Goal: Information Seeking & Learning: Learn about a topic

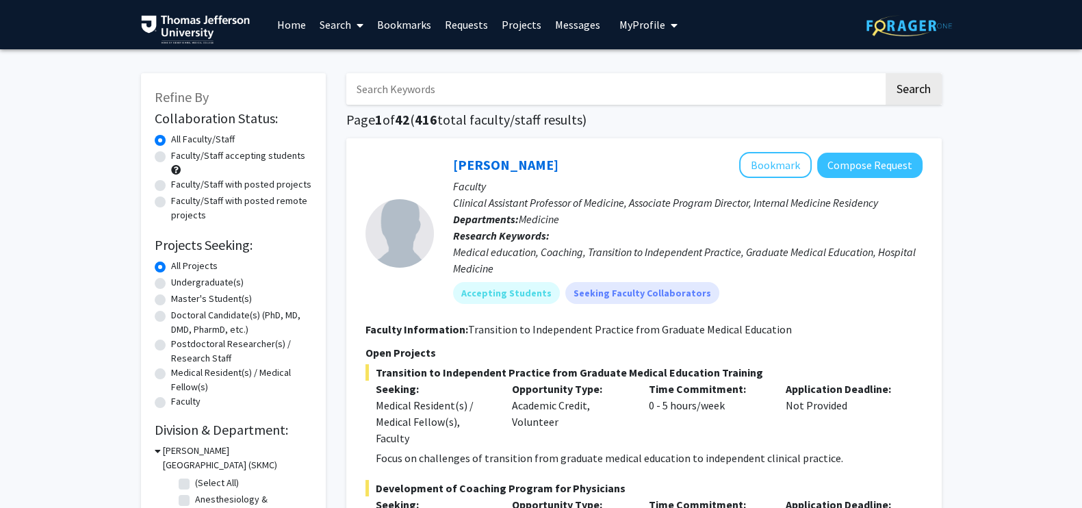
click at [479, 104] on input "Search Keywords" at bounding box center [614, 88] width 537 height 31
click at [426, 87] on input "Search Keywords" at bounding box center [614, 88] width 537 height 31
paste input "Kristin Rising"
click at [886, 73] on button "Search" at bounding box center [914, 88] width 56 height 31
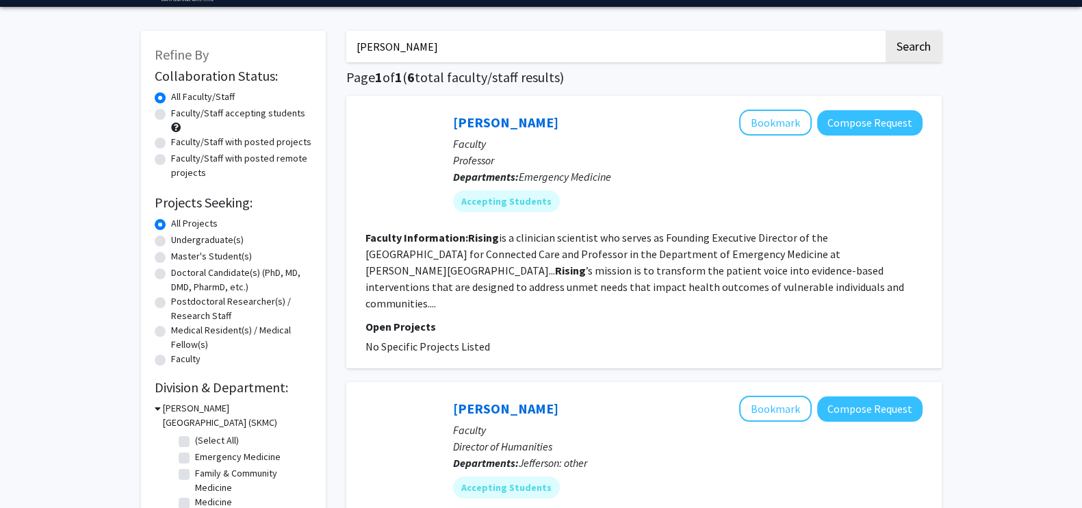
scroll to position [44, 0]
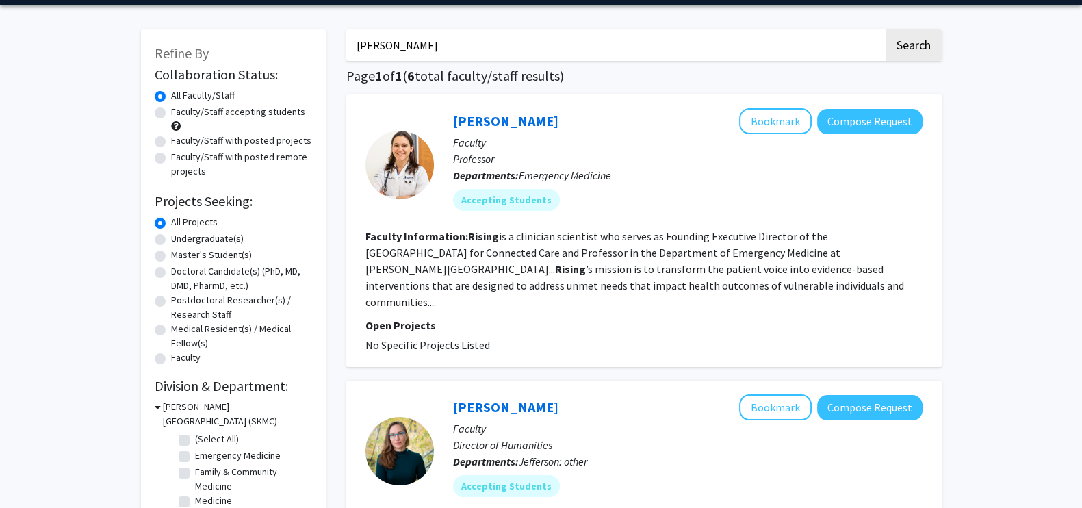
click at [586, 262] on b "Rising" at bounding box center [570, 269] width 31 height 14
click at [635, 317] on p "Open Projects" at bounding box center [644, 325] width 557 height 16
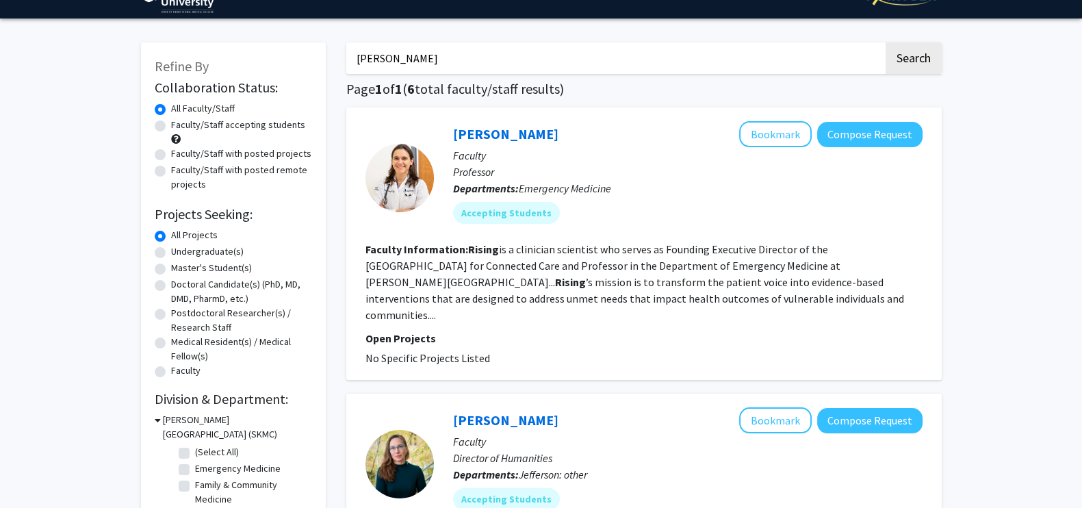
scroll to position [0, 0]
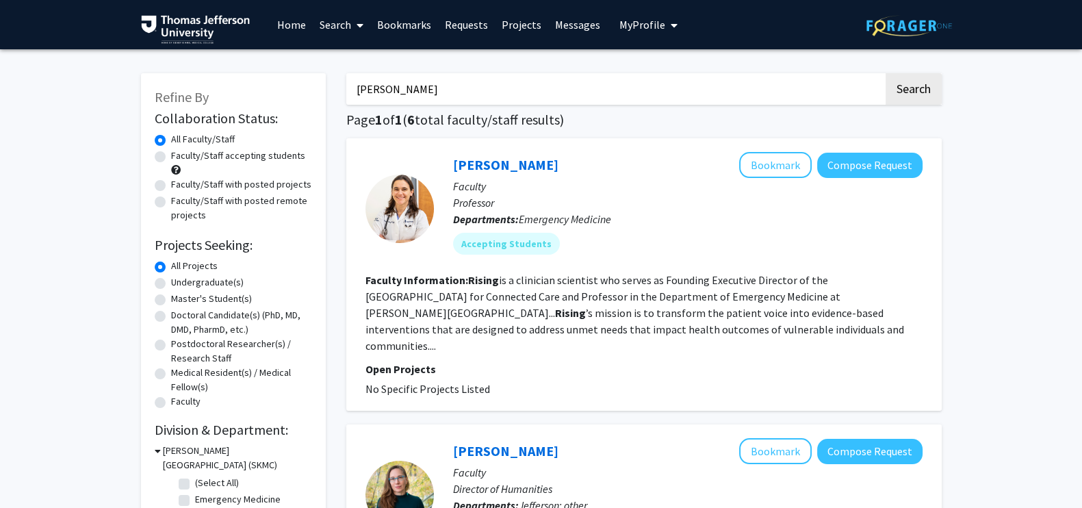
drag, startPoint x: 435, startPoint y: 92, endPoint x: 320, endPoint y: 75, distance: 115.7
click at [422, 90] on input "Kristin Rising" at bounding box center [614, 88] width 537 height 31
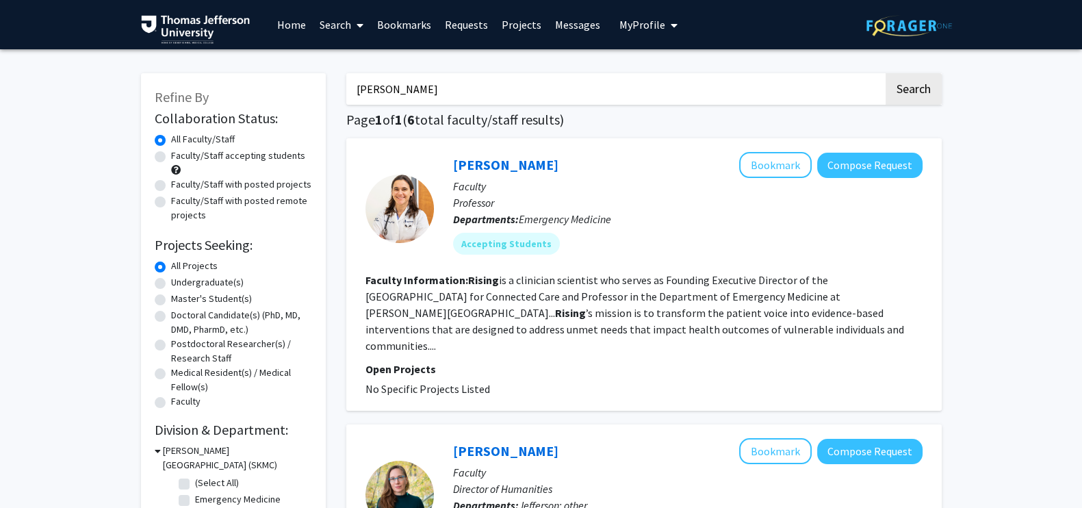
click at [422, 90] on input "Kristin Rising" at bounding box center [614, 88] width 537 height 31
click at [409, 90] on input "Kristin Rising" at bounding box center [614, 88] width 537 height 31
drag, startPoint x: 424, startPoint y: 88, endPoint x: 315, endPoint y: 95, distance: 109.8
paste input "Amy Leader"
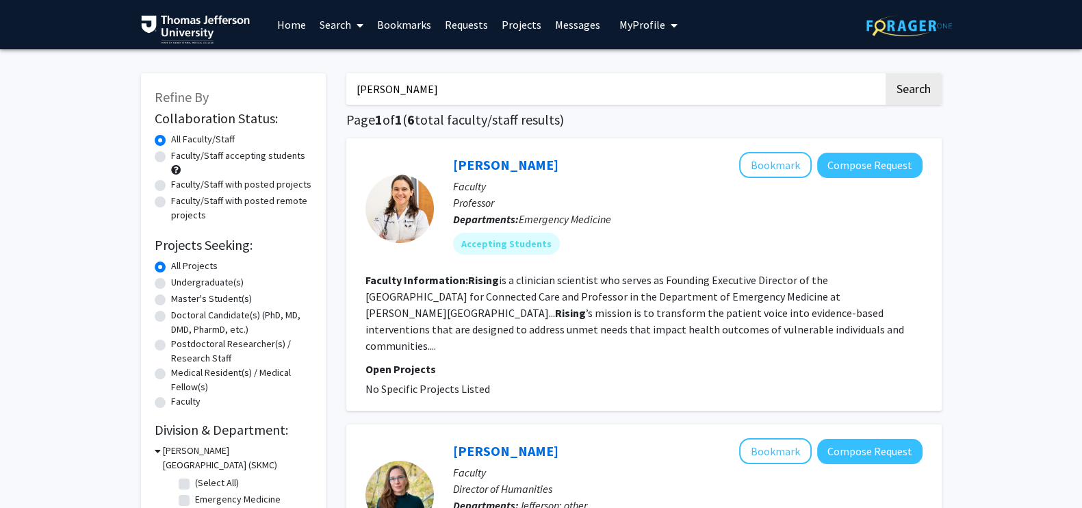
click at [886, 73] on button "Search" at bounding box center [914, 88] width 56 height 31
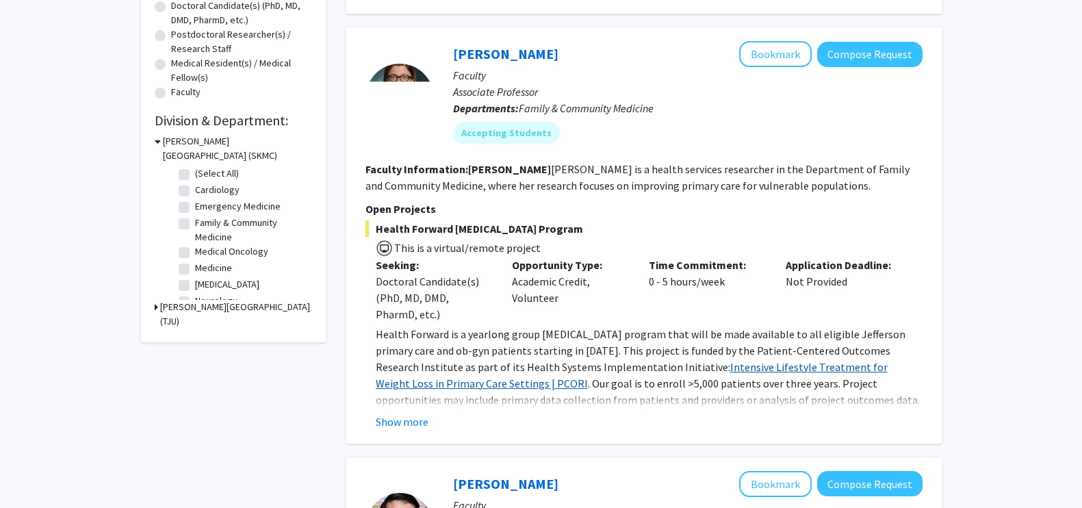
scroll to position [311, 0]
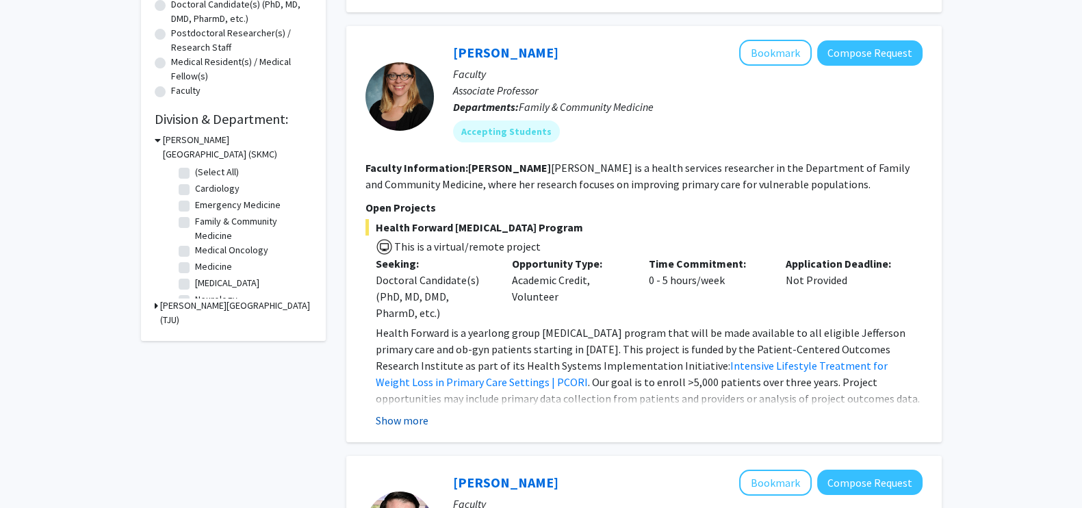
click at [407, 419] on button "Show more" at bounding box center [402, 420] width 53 height 16
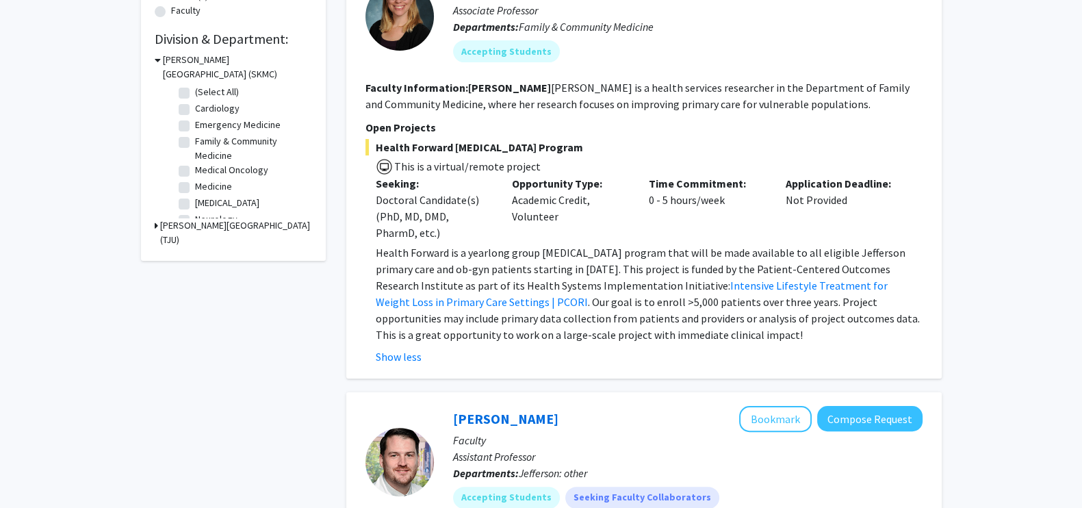
scroll to position [0, 0]
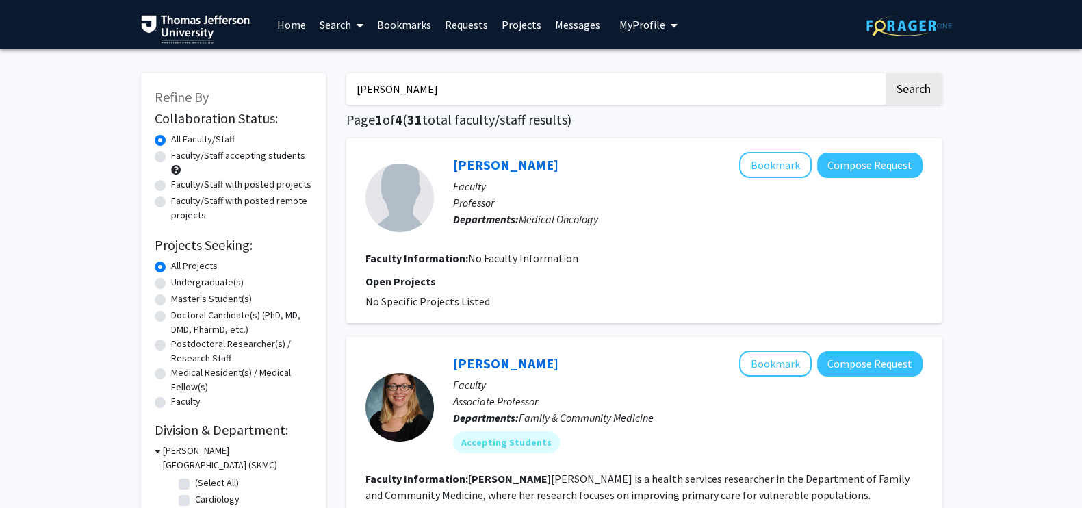
drag, startPoint x: 531, startPoint y: 75, endPoint x: 341, endPoint y: 84, distance: 189.8
paste input "Ronald Myers"
type input "Ronald Myers"
click at [886, 73] on button "Search" at bounding box center [914, 88] width 56 height 31
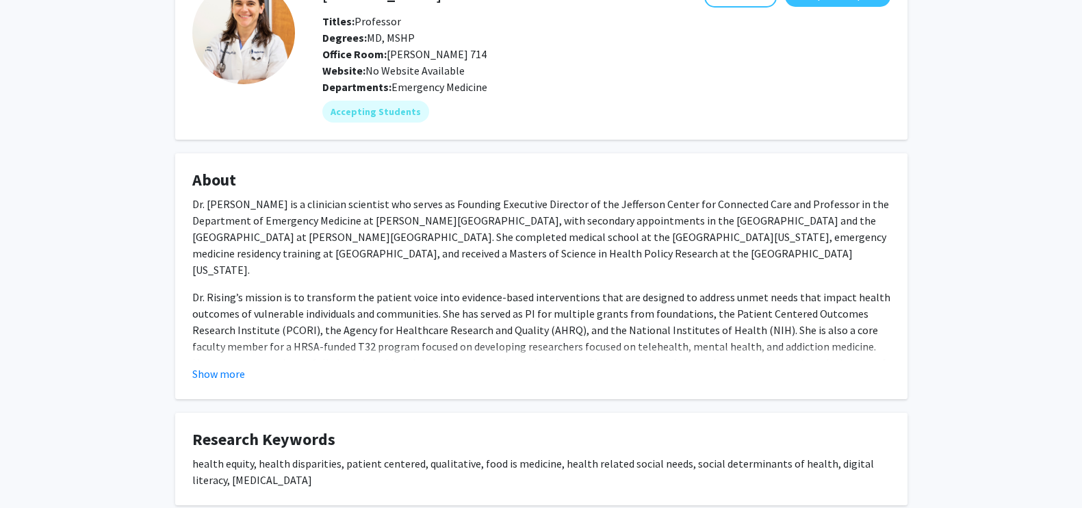
scroll to position [96, 0]
click at [208, 371] on button "Show more" at bounding box center [218, 373] width 53 height 16
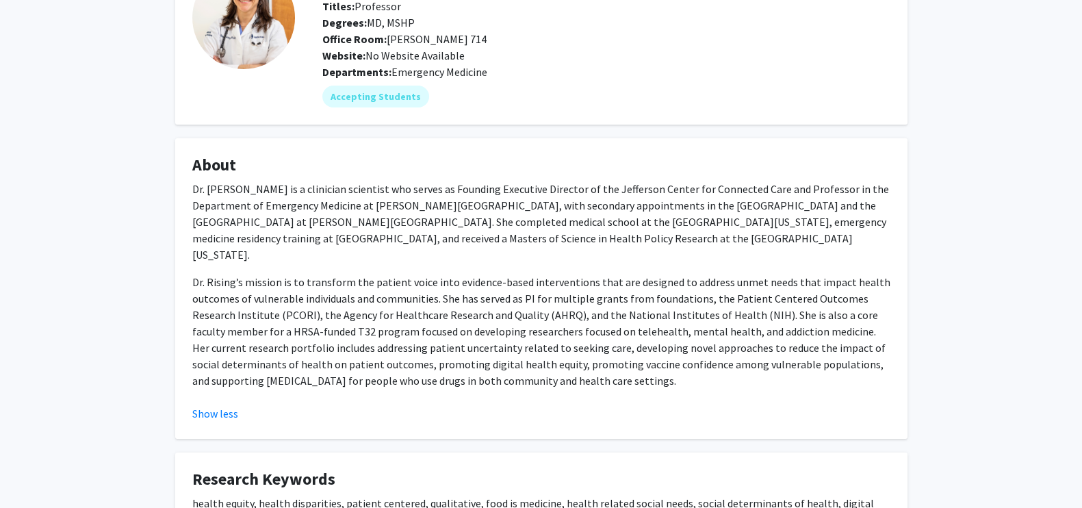
scroll to position [113, 0]
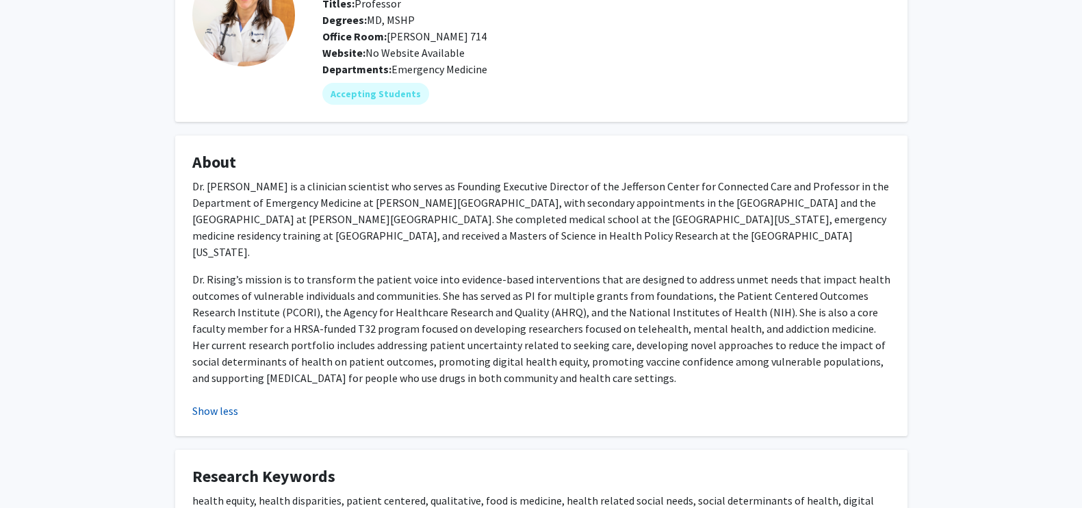
click at [212, 403] on button "Show less" at bounding box center [215, 411] width 46 height 16
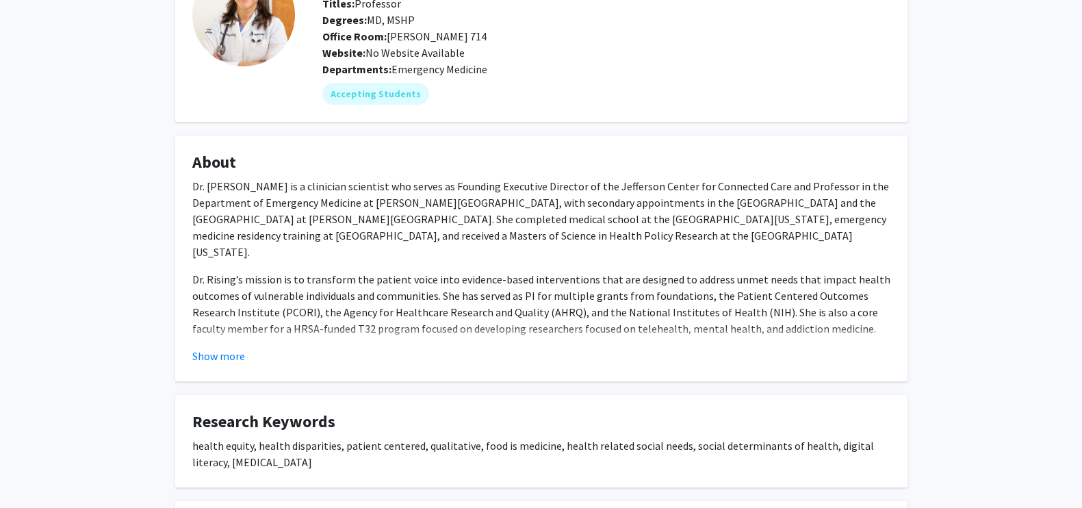
click at [227, 359] on button "Show more" at bounding box center [218, 356] width 53 height 16
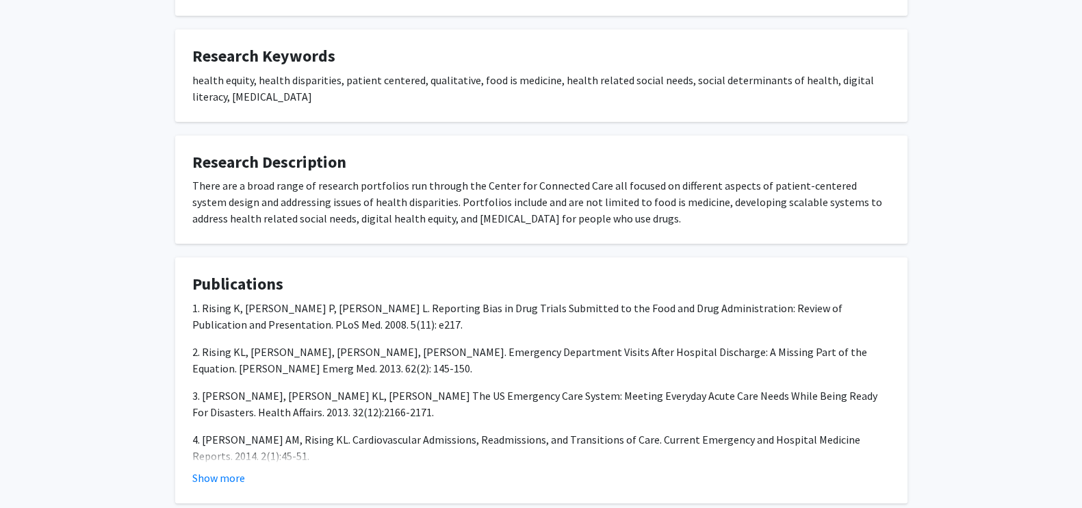
scroll to position [0, 0]
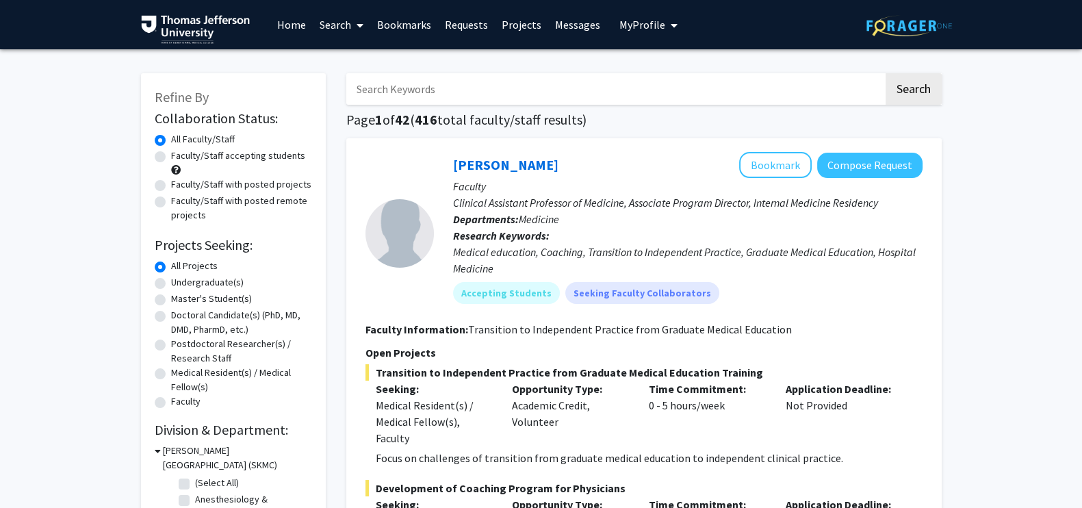
click at [618, 88] on input "Search Keywords" at bounding box center [614, 88] width 537 height 31
paste input "Grace Lu-Yao"
click at [886, 73] on button "Search" at bounding box center [914, 88] width 56 height 31
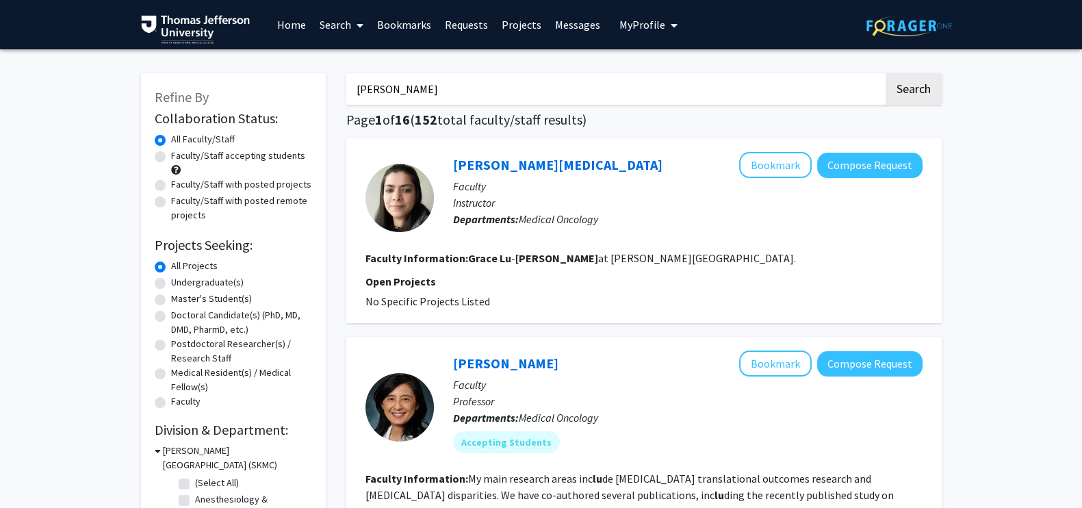
drag, startPoint x: 452, startPoint y: 90, endPoint x: 309, endPoint y: 91, distance: 142.4
paste input "Brooke Worster"
click at [886, 73] on button "Search" at bounding box center [914, 88] width 56 height 31
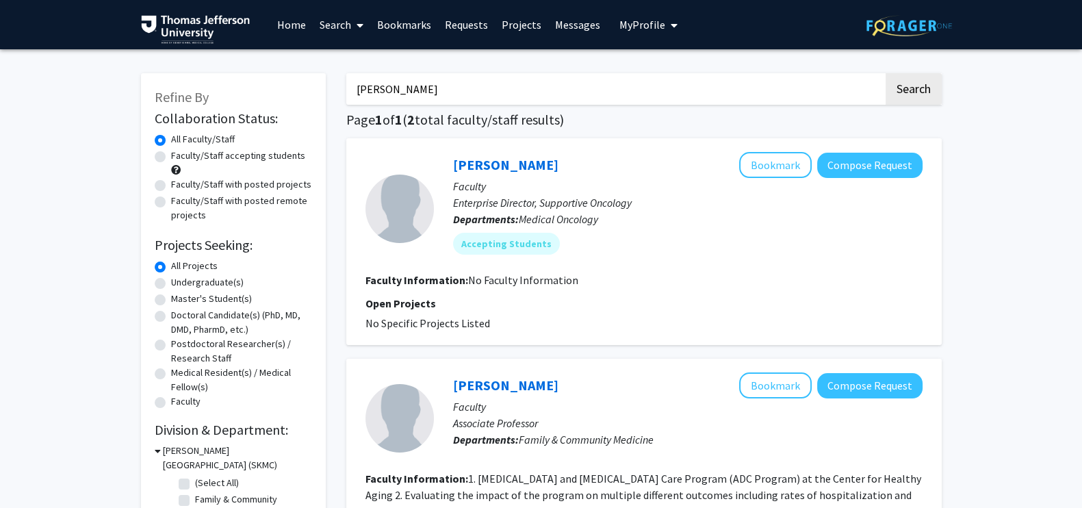
drag, startPoint x: 430, startPoint y: 90, endPoint x: 281, endPoint y: 116, distance: 151.4
click at [281, 116] on div "Refine By Collaboration Status: Collaboration Status All Faculty/Staff Collabor…" at bounding box center [542, 358] width 822 height 596
paste input "Nicole Simone"
click at [886, 73] on button "Search" at bounding box center [914, 88] width 56 height 31
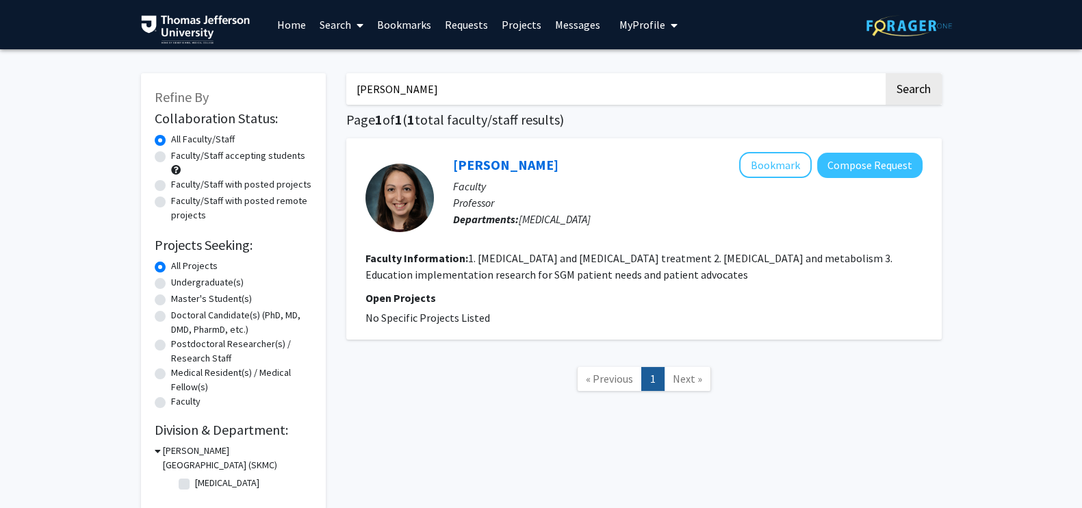
drag, startPoint x: 477, startPoint y: 165, endPoint x: 418, endPoint y: 323, distance: 168.8
click at [418, 323] on span "No Specific Projects Listed" at bounding box center [428, 318] width 125 height 14
drag, startPoint x: 520, startPoint y: 95, endPoint x: 339, endPoint y: 101, distance: 180.8
click at [341, 102] on div "Nicole Simone Search Page 1 of 1 ( 1 total faculty/staff results) Nicole Simone…" at bounding box center [644, 285] width 616 height 450
paste input "Adam Dicker"
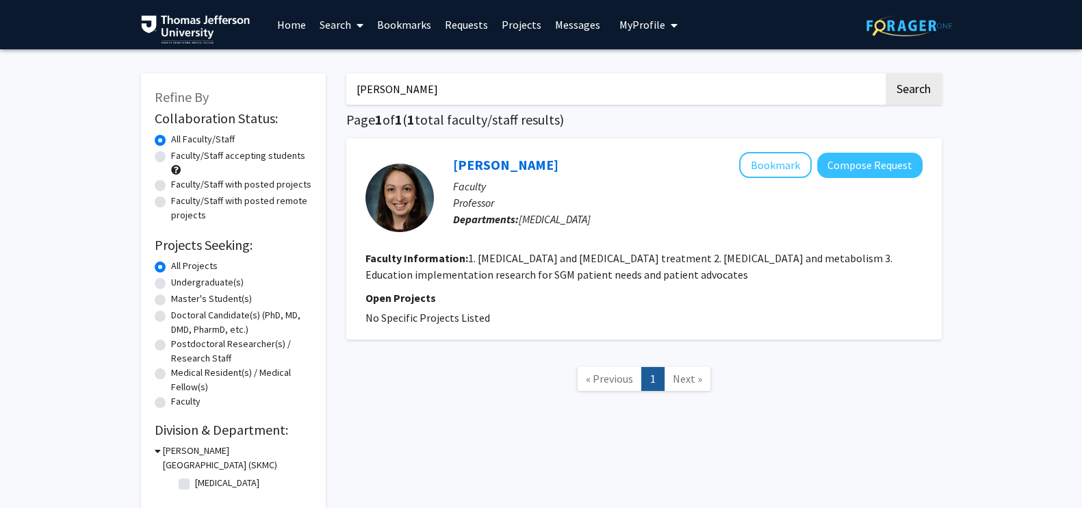
type input "Adam Dicker"
click at [886, 73] on button "Search" at bounding box center [914, 88] width 56 height 31
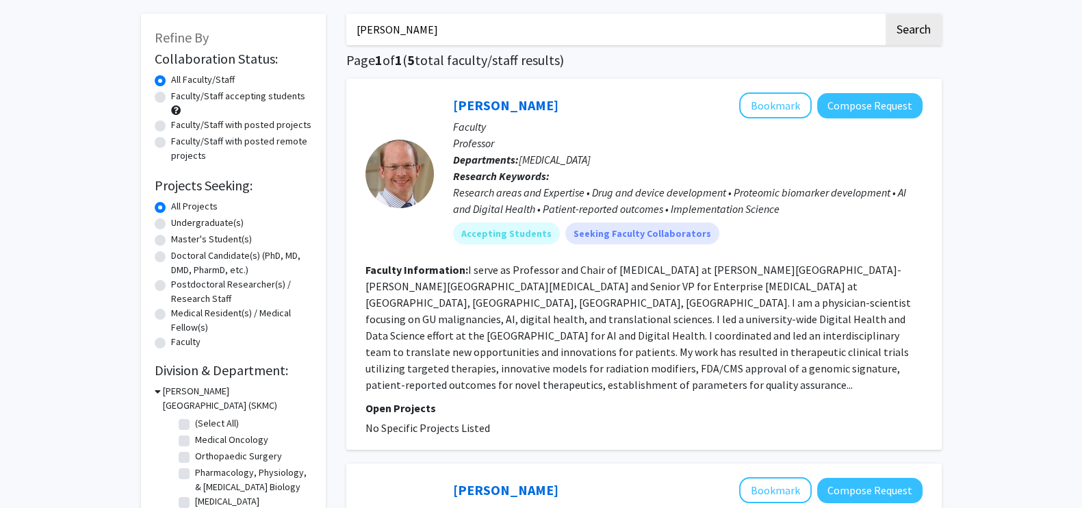
scroll to position [61, 0]
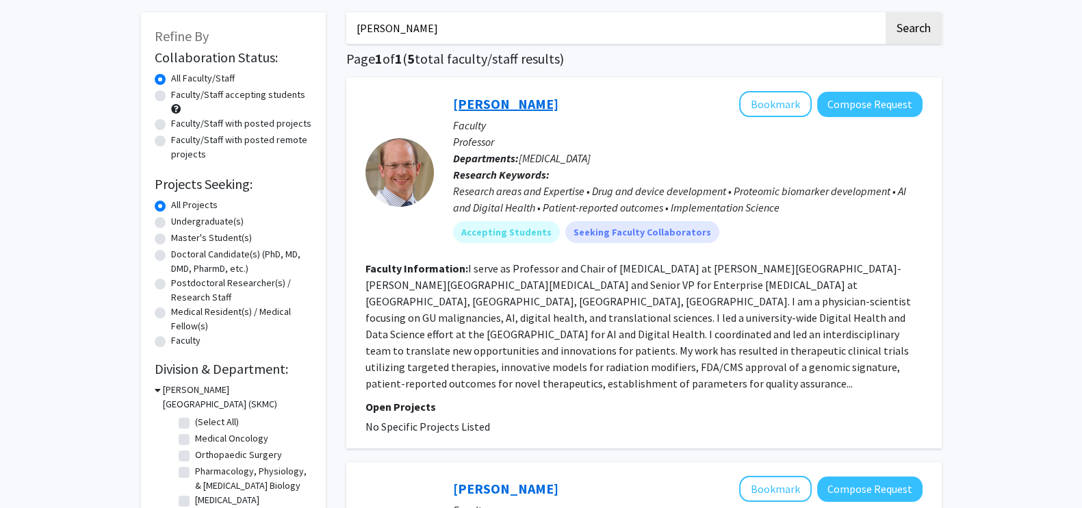
click at [493, 108] on link "Adam Dicker" at bounding box center [505, 103] width 105 height 17
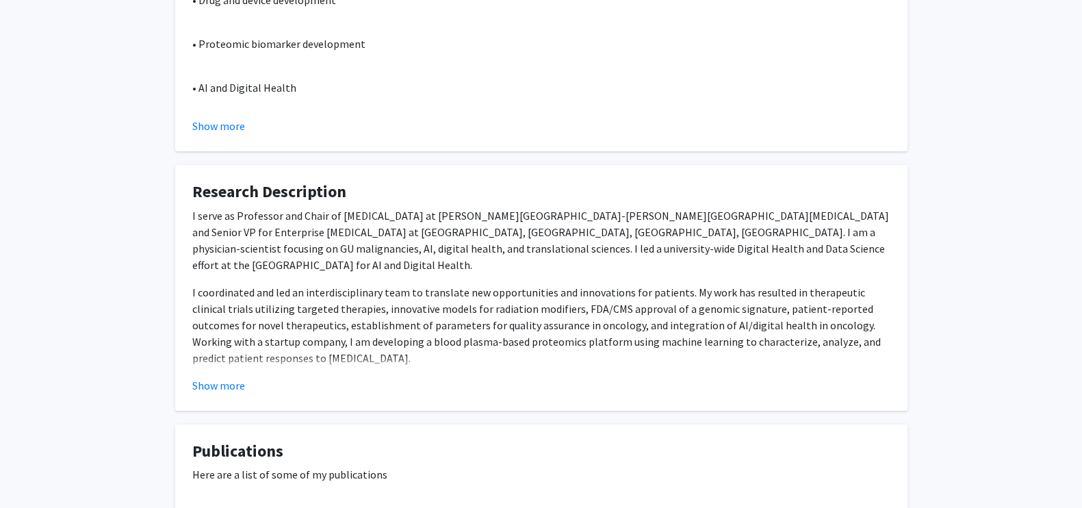
scroll to position [344, 0]
click at [223, 380] on button "Show more" at bounding box center [218, 385] width 53 height 16
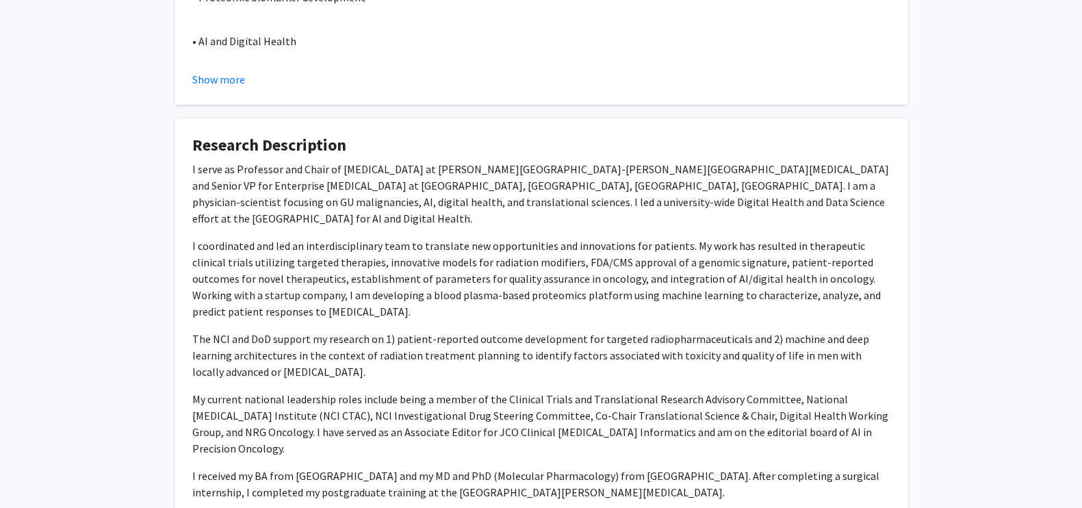
scroll to position [0, 0]
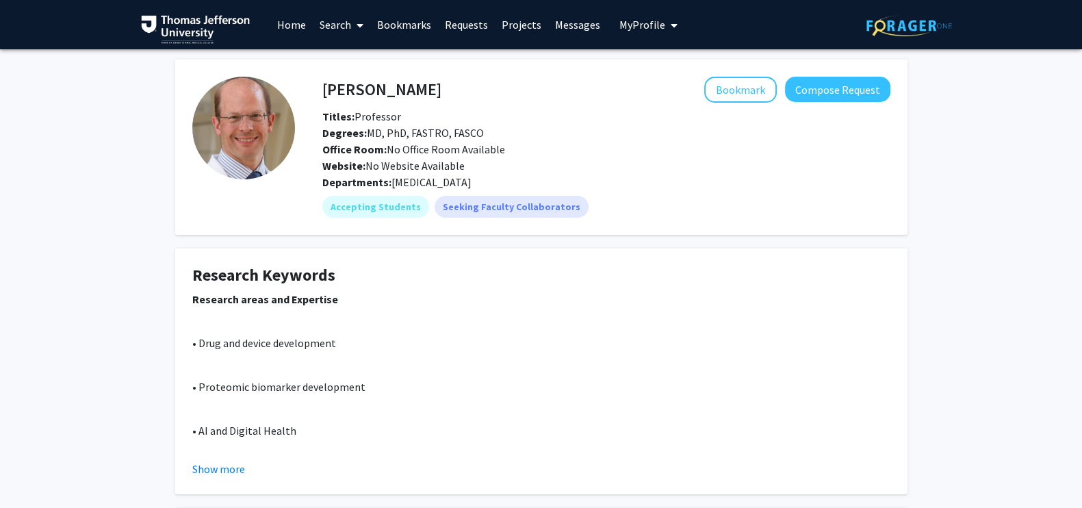
click at [379, 86] on h4 "Adam Dicker" at bounding box center [381, 89] width 119 height 25
click at [371, 97] on h4 "Adam Dicker" at bounding box center [381, 89] width 119 height 25
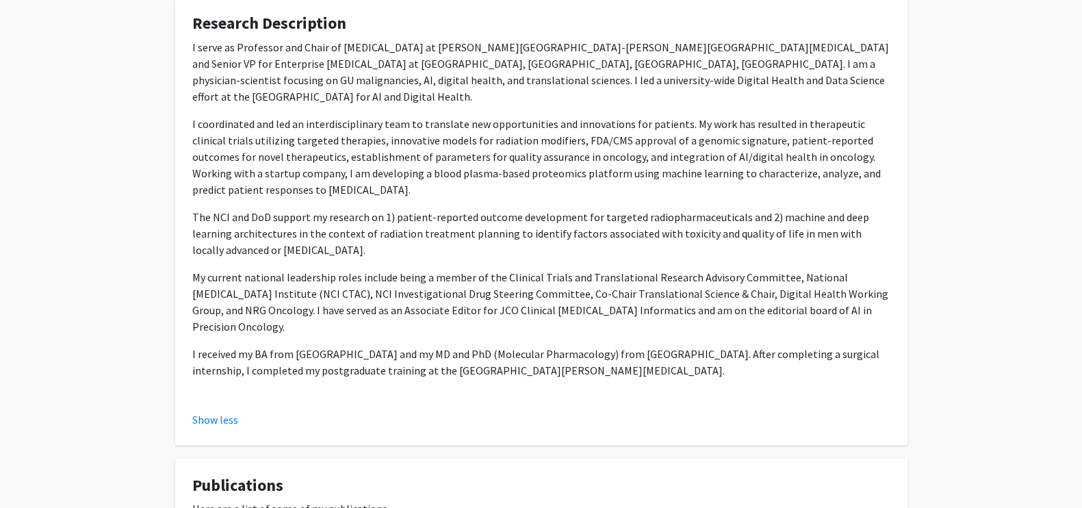
scroll to position [722, 0]
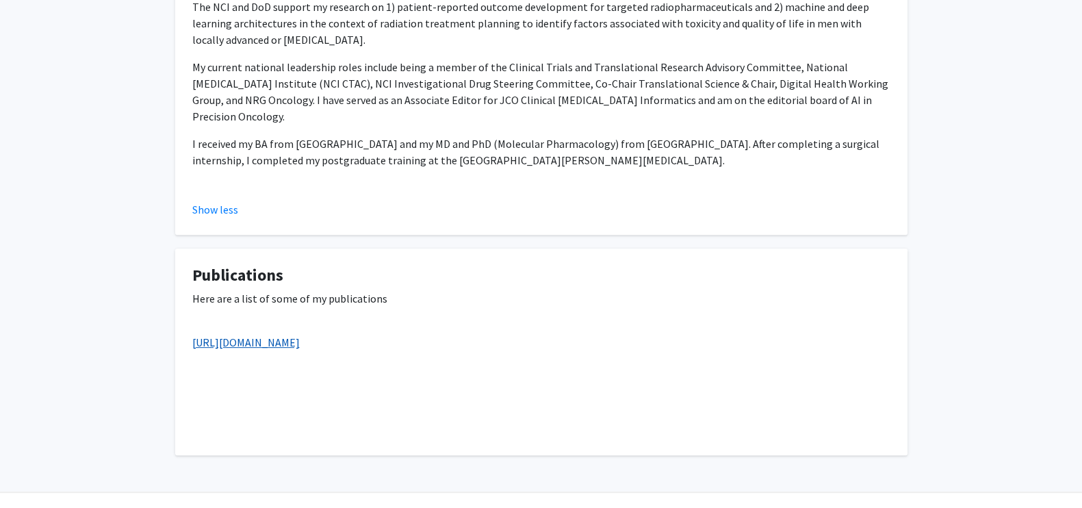
click at [250, 335] on link "https://pubmed.ncbi.nlm.nih.gov/?term=Dicker+AP&sort=date" at bounding box center [245, 342] width 107 height 14
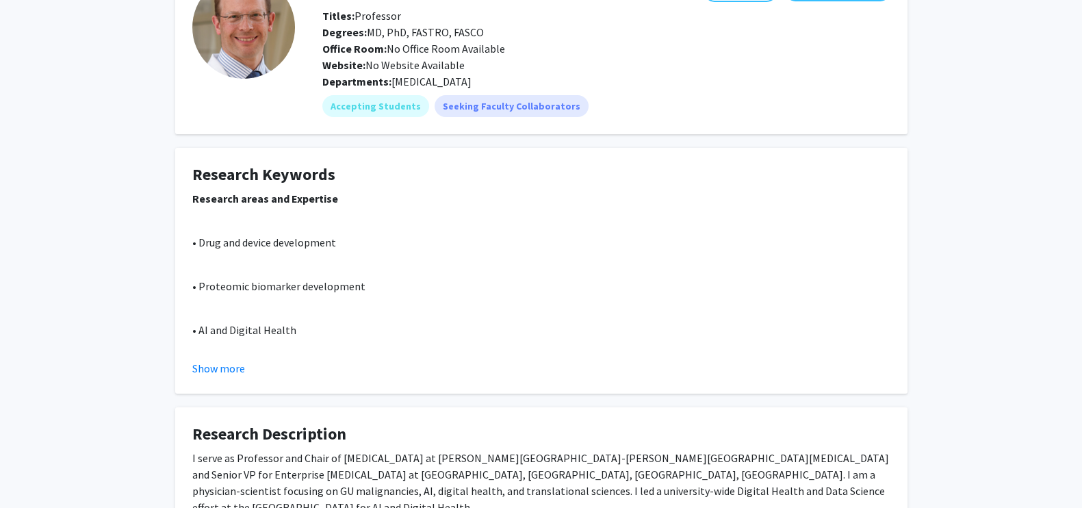
scroll to position [0, 0]
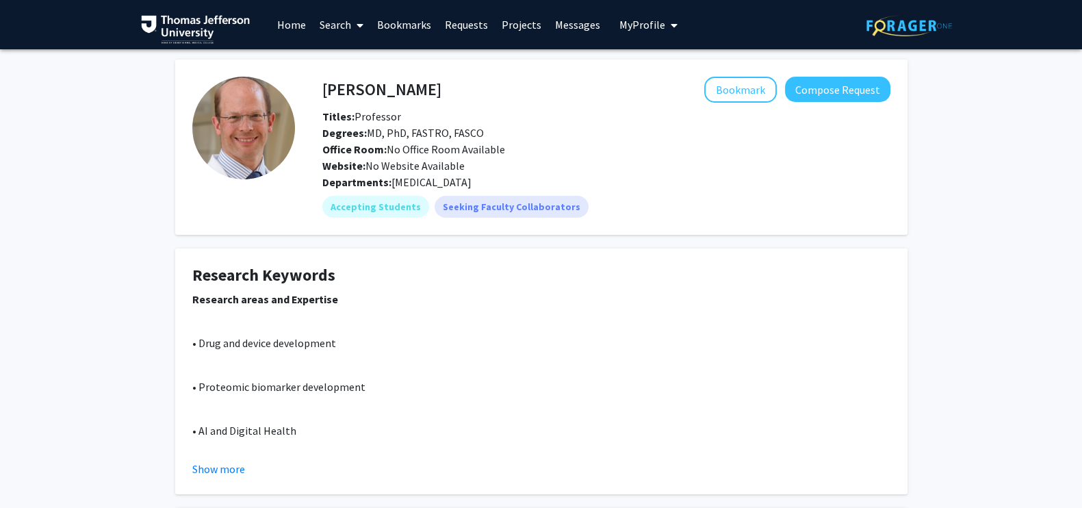
click at [364, 115] on span "Titles: Professor" at bounding box center [361, 117] width 79 height 14
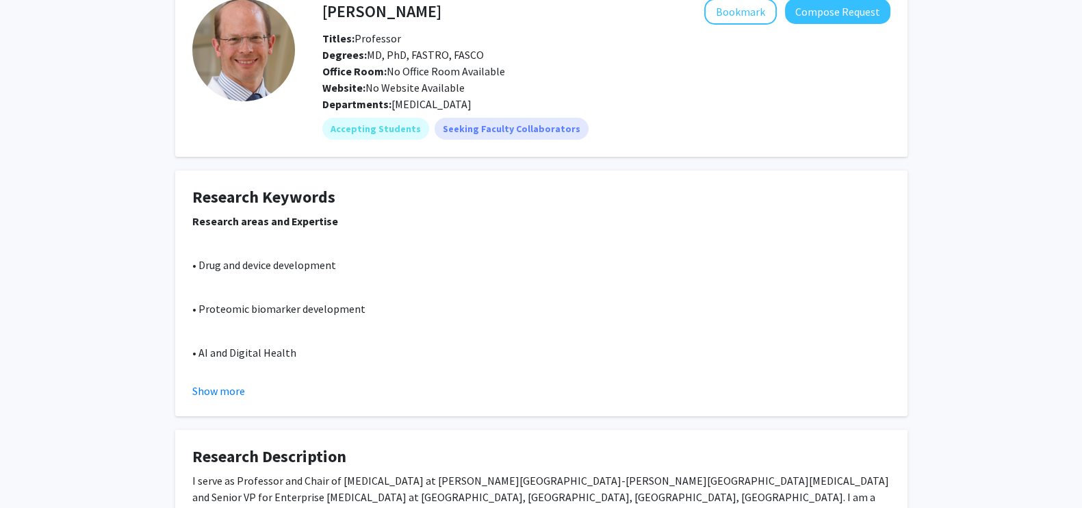
scroll to position [35, 0]
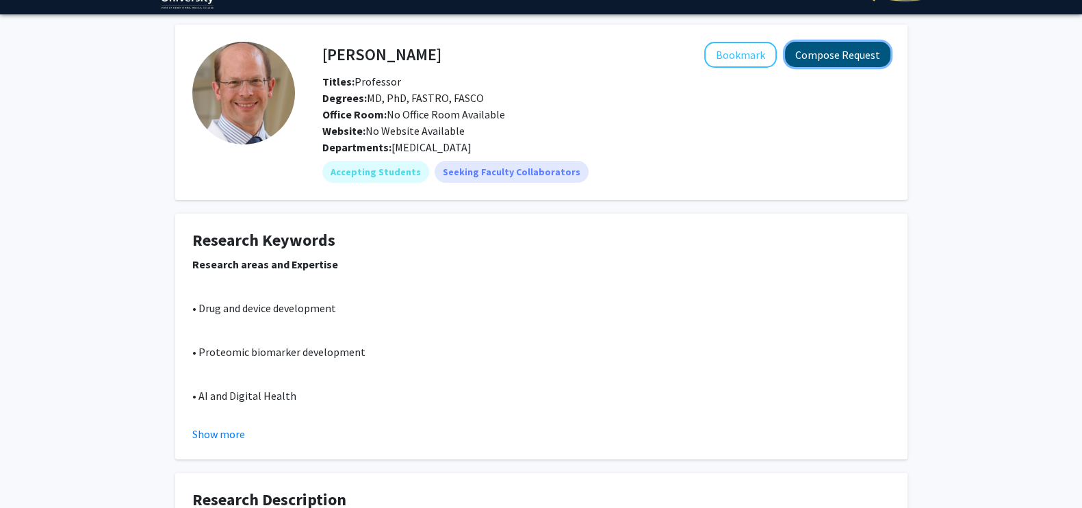
click at [813, 53] on button "Compose Request" at bounding box center [837, 54] width 105 height 25
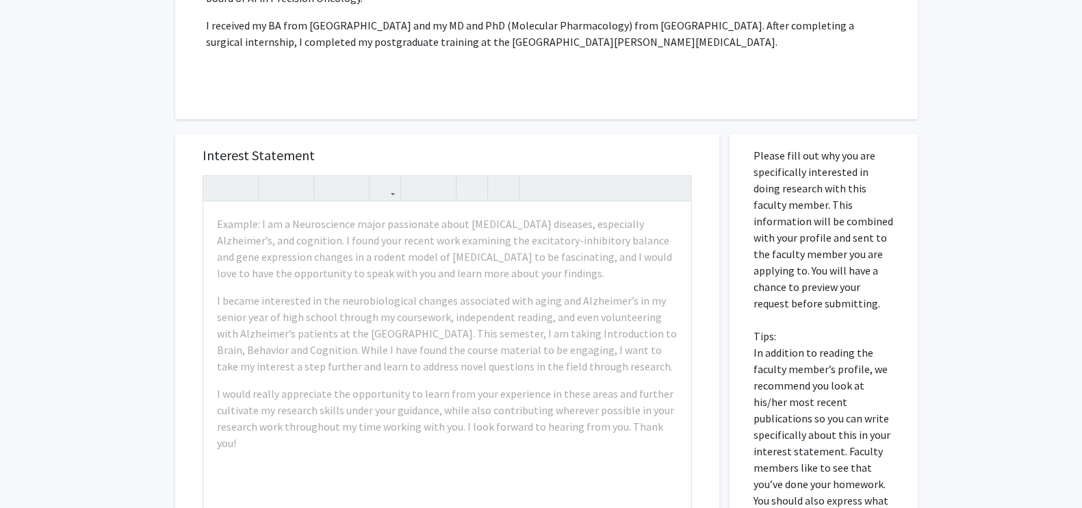
scroll to position [775, 0]
click at [310, 409] on div "Example: I am a Neuroscience major passionate about neurodegenerative diseases,…" at bounding box center [447, 358] width 488 height 314
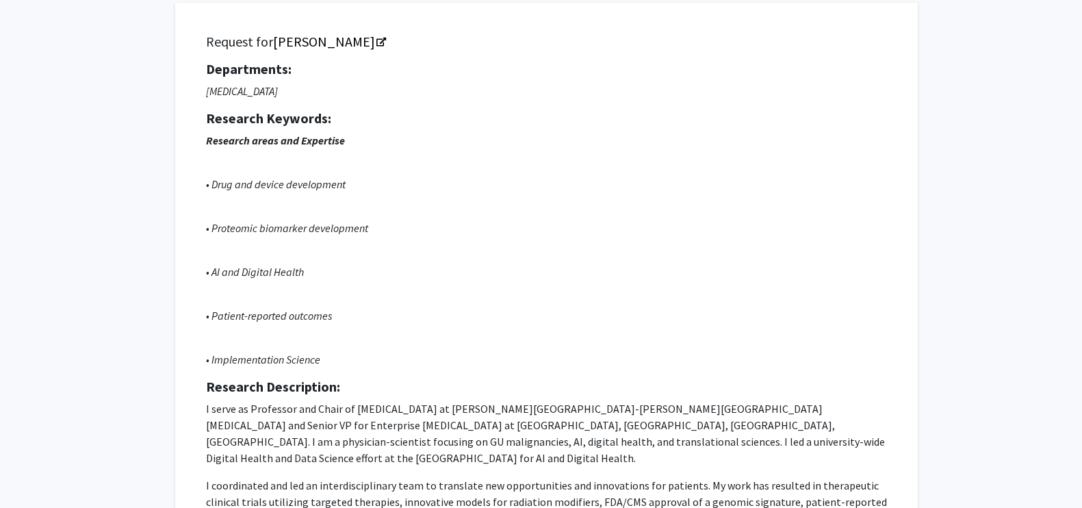
scroll to position [0, 0]
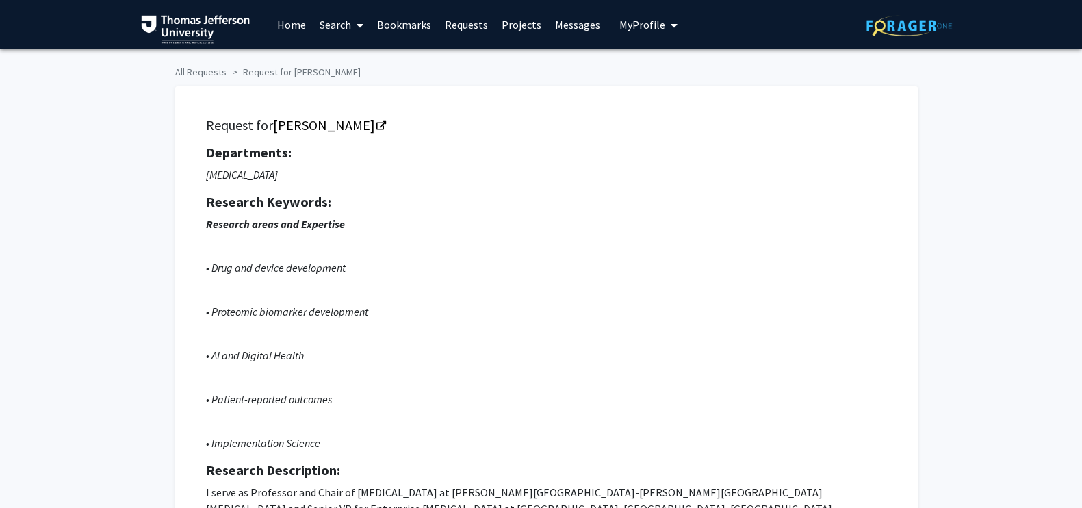
click at [626, 19] on span "My Profile" at bounding box center [643, 25] width 46 height 14
click at [663, 60] on span "[PERSON_NAME]" at bounding box center [704, 63] width 83 height 15
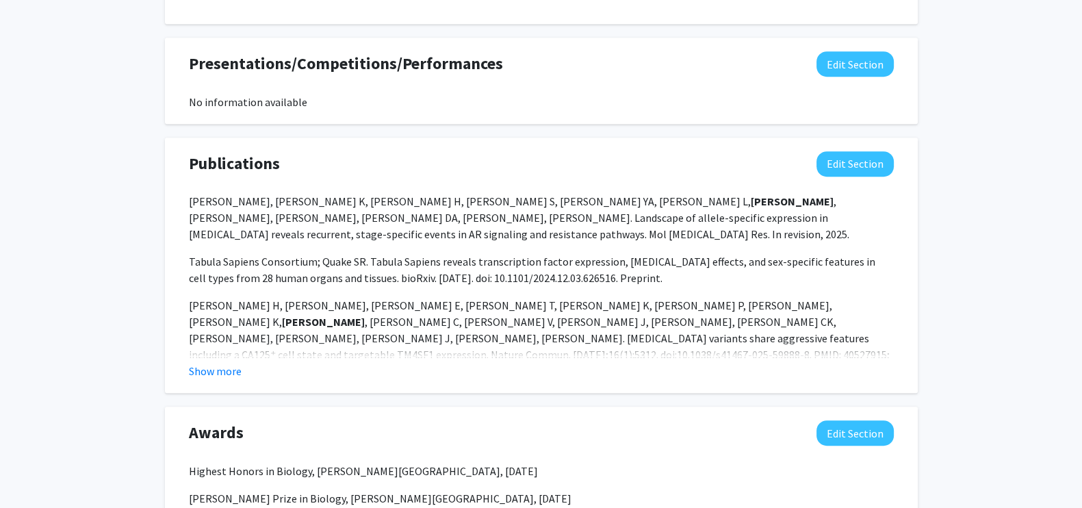
scroll to position [1054, 0]
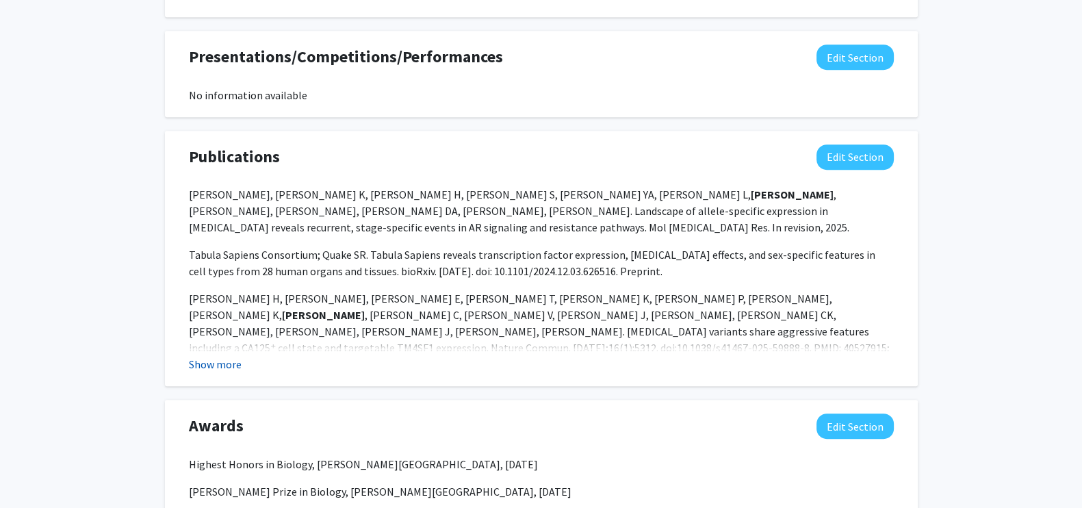
click at [226, 359] on button "Show more" at bounding box center [215, 364] width 53 height 16
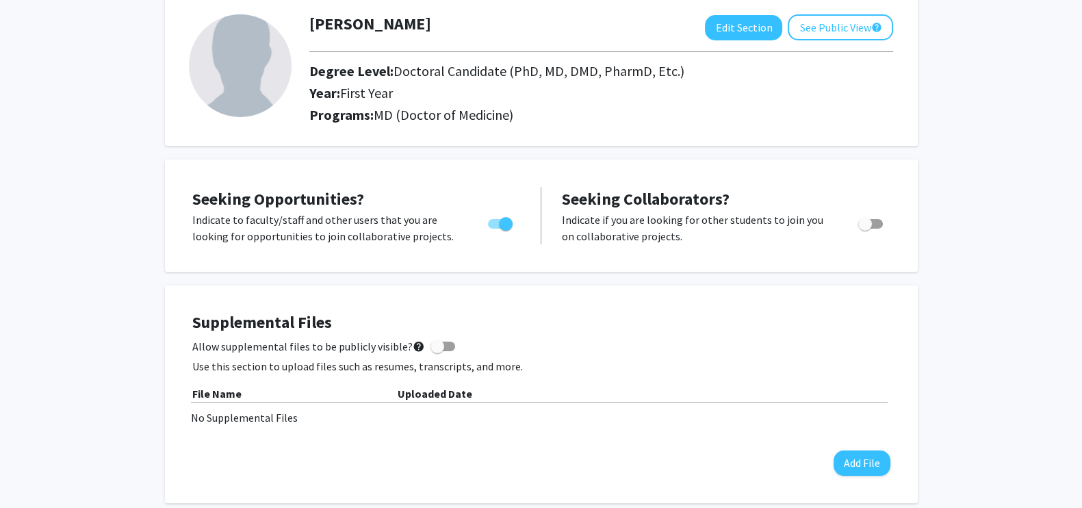
scroll to position [0, 0]
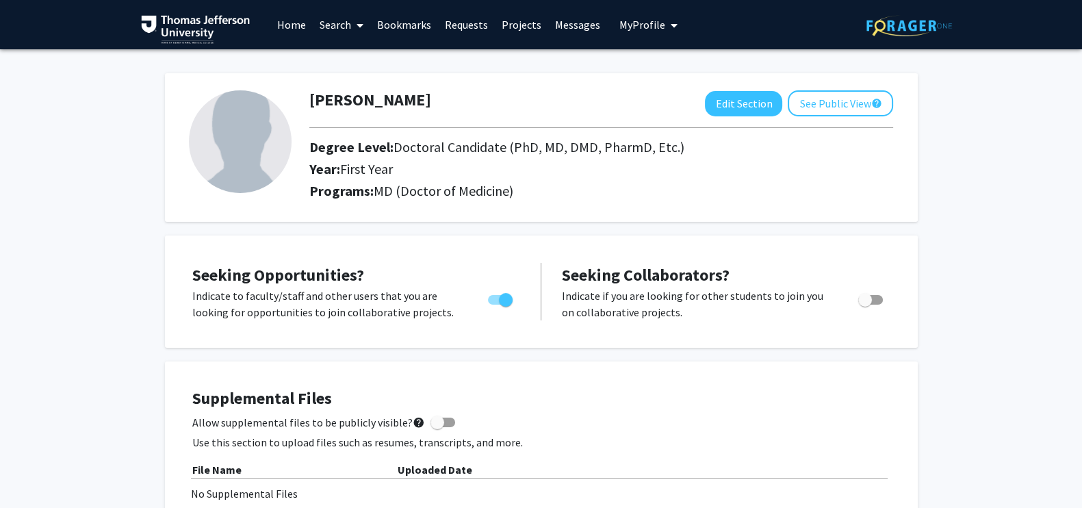
click at [332, 18] on link "Search" at bounding box center [342, 25] width 58 height 48
click at [361, 57] on span "Faculty/Staff" at bounding box center [363, 62] width 101 height 27
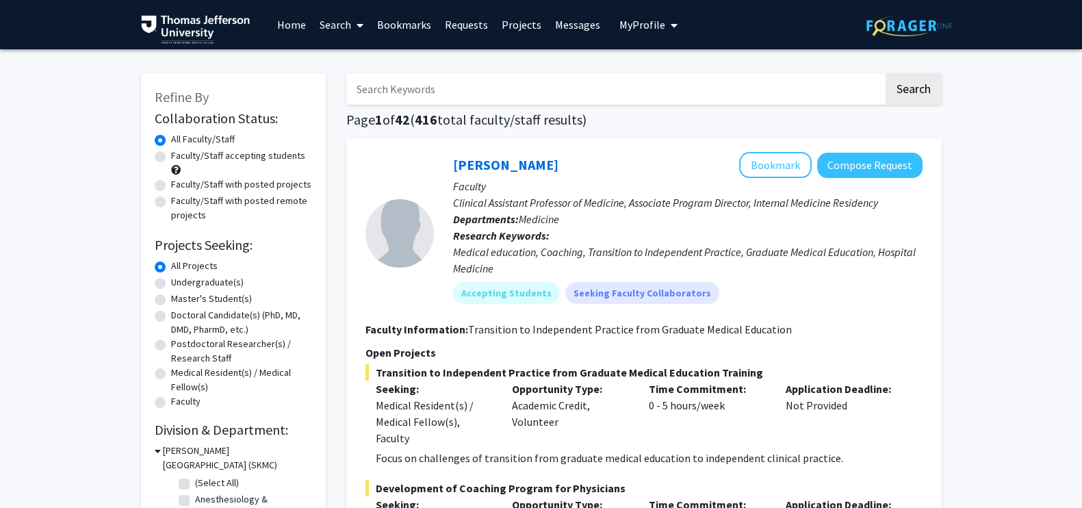
click at [435, 94] on input "Search Keywords" at bounding box center [614, 88] width 537 height 31
type input "adam dicker"
click at [886, 73] on button "Search" at bounding box center [914, 88] width 56 height 31
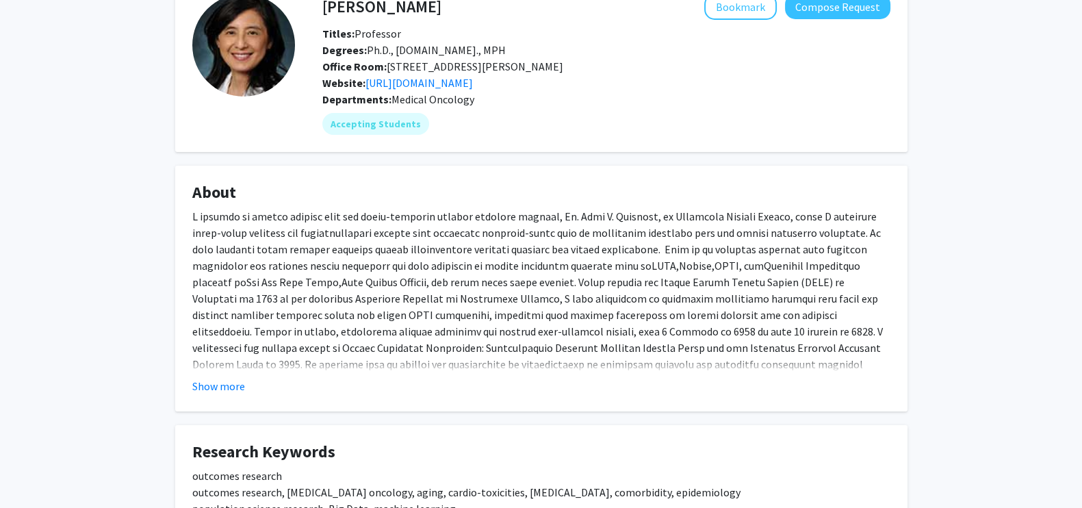
scroll to position [87, 0]
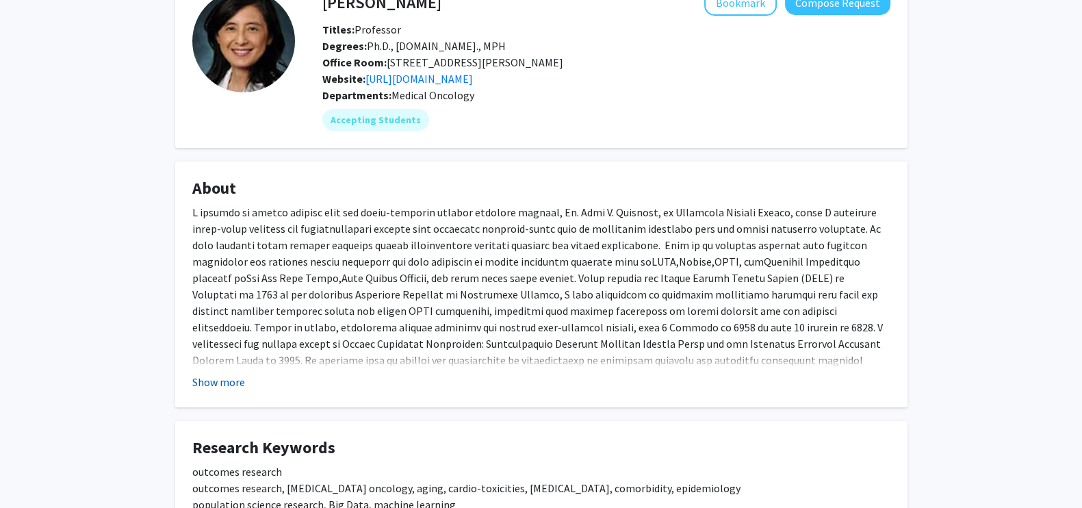
click at [211, 390] on button "Show more" at bounding box center [218, 382] width 53 height 16
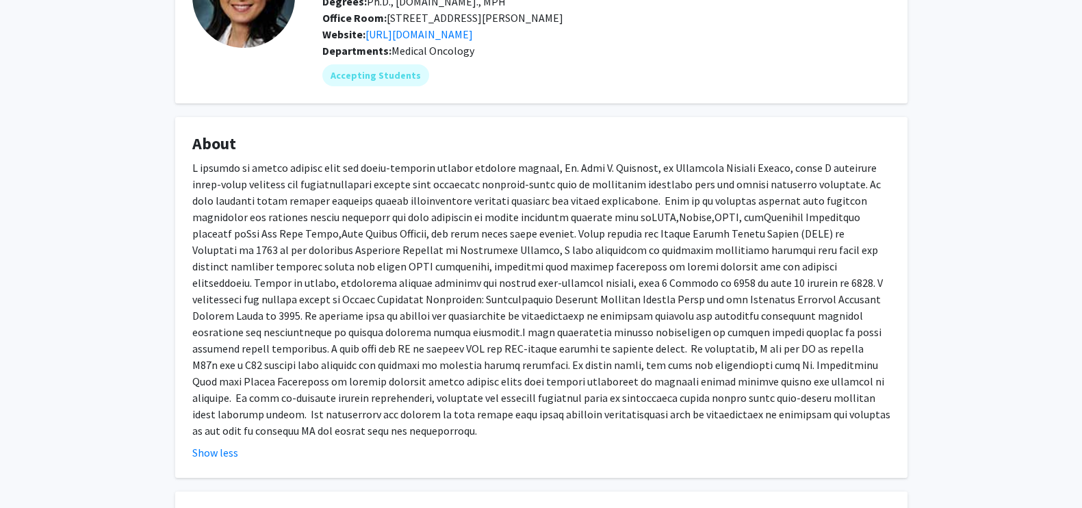
scroll to position [0, 0]
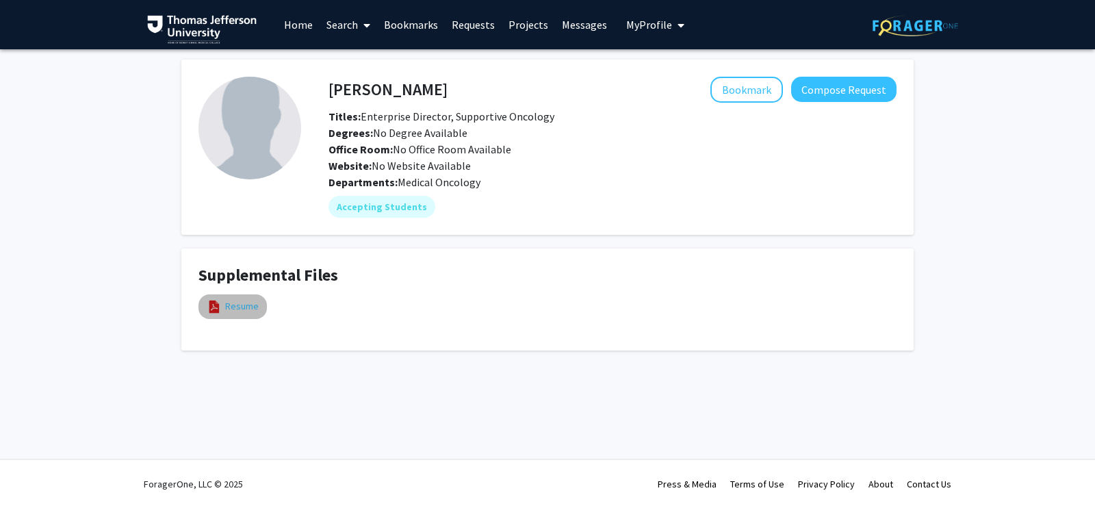
click at [240, 309] on link "Resume" at bounding box center [242, 306] width 34 height 14
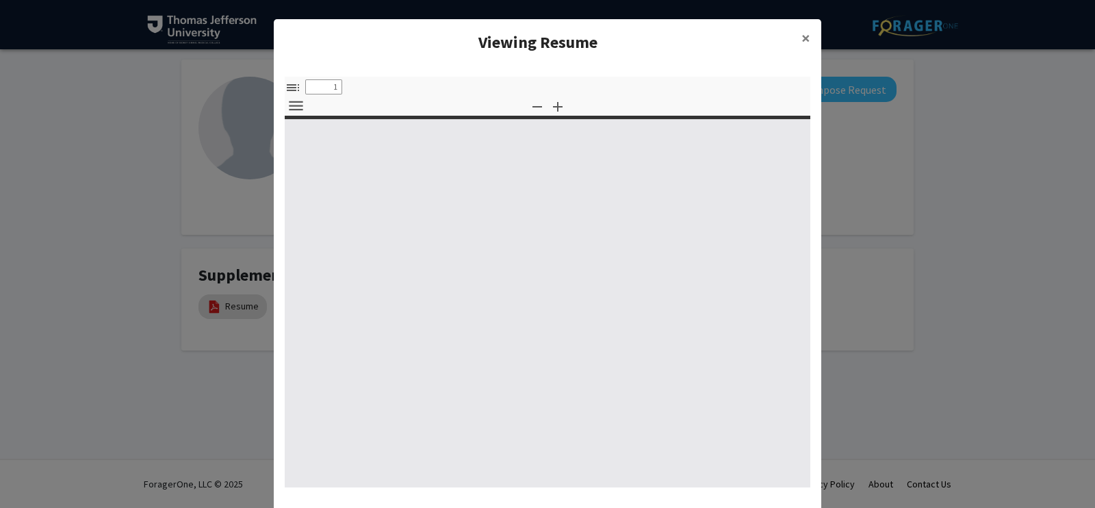
select select "custom"
type input "0"
select select "custom"
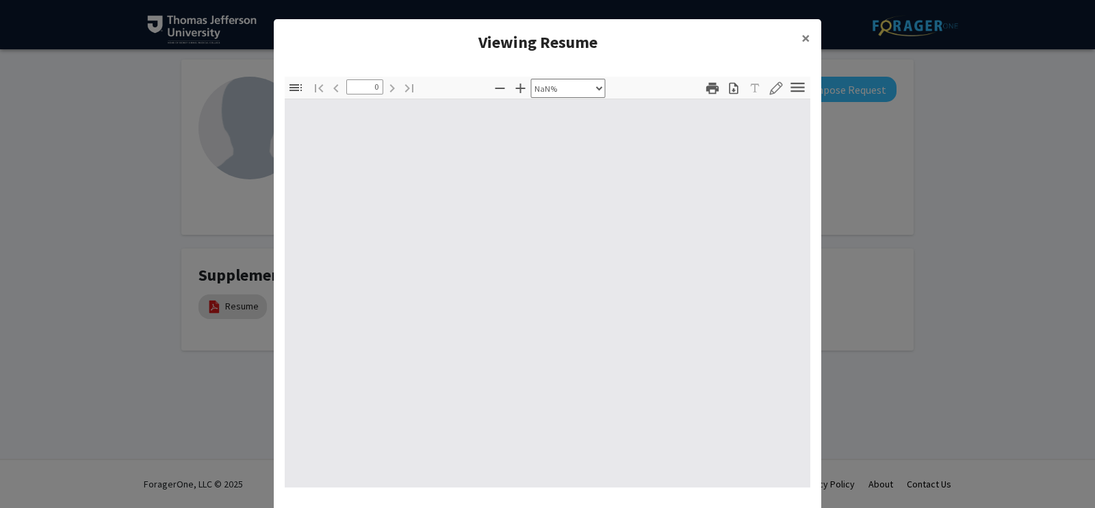
type input "1"
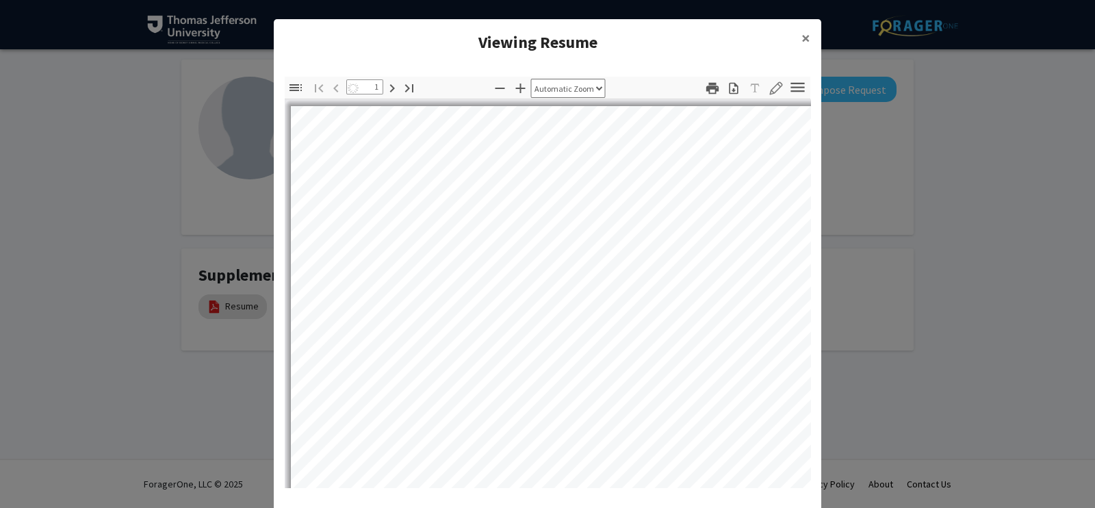
select select "auto"
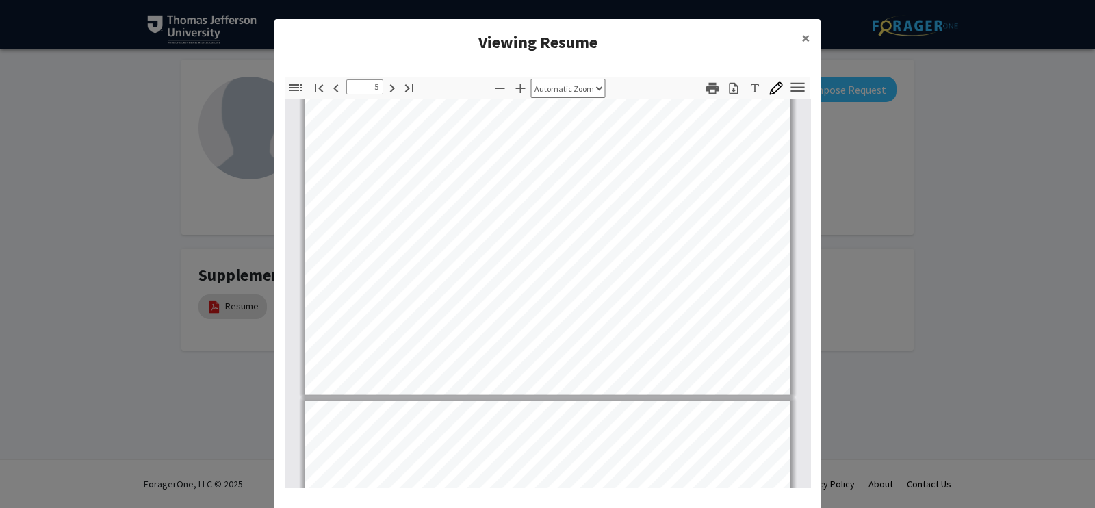
scroll to position [2884, 0]
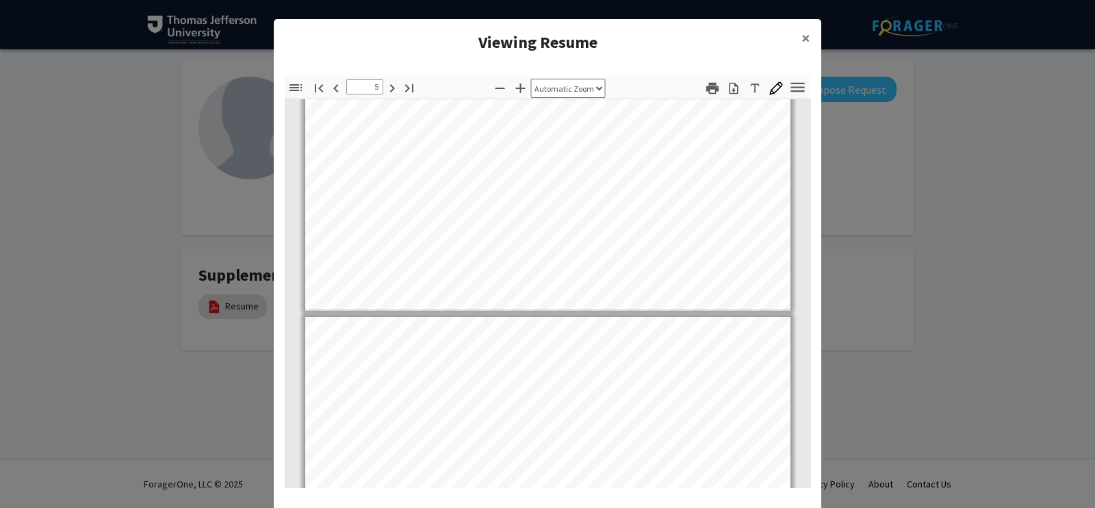
type input "6"
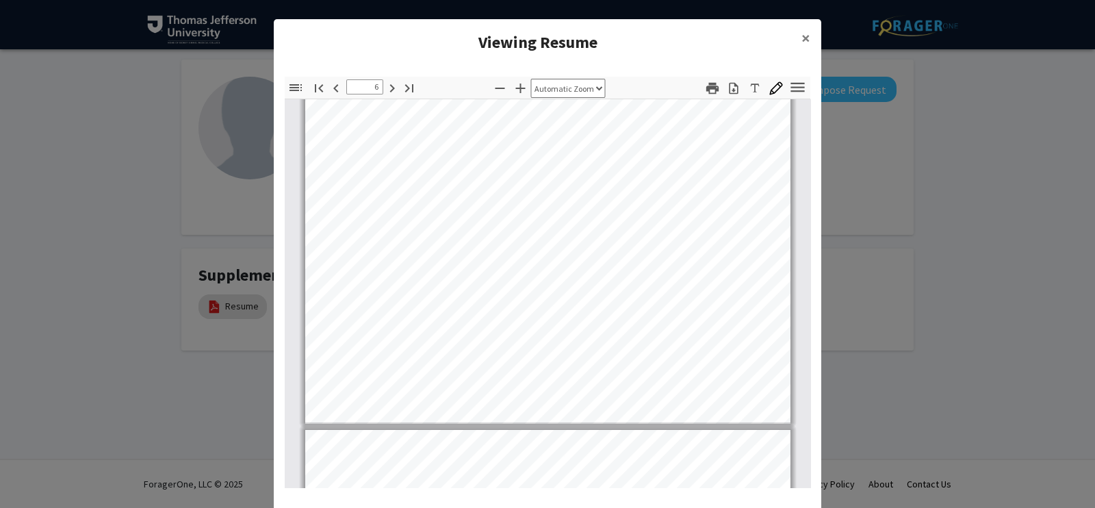
scroll to position [3492, 0]
click at [802, 35] on span "×" at bounding box center [806, 37] width 9 height 21
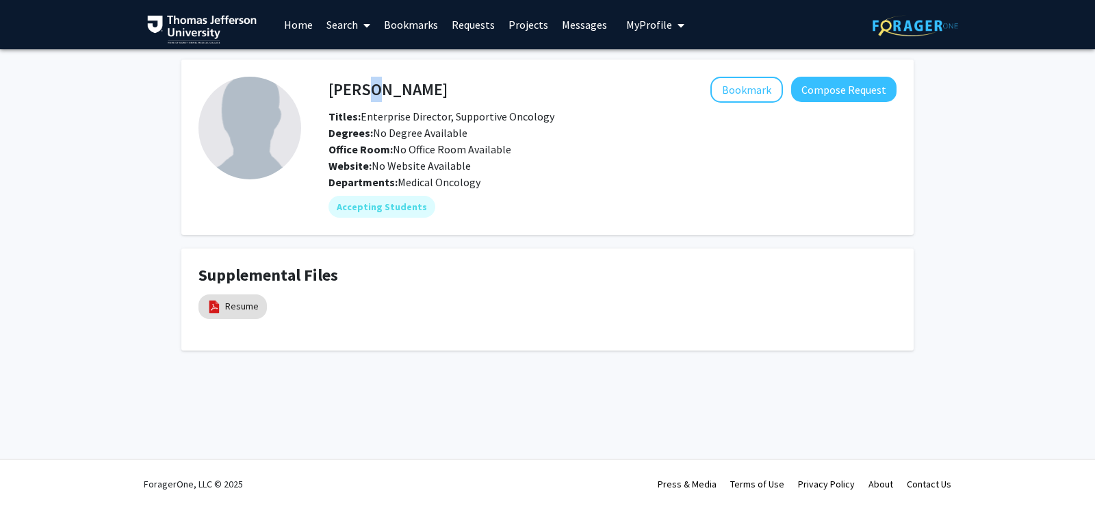
click at [366, 94] on h4 "Brooke Worster" at bounding box center [388, 89] width 119 height 25
click at [361, 93] on h4 "Brooke Worster" at bounding box center [388, 89] width 119 height 25
